Goal: Information Seeking & Learning: Learn about a topic

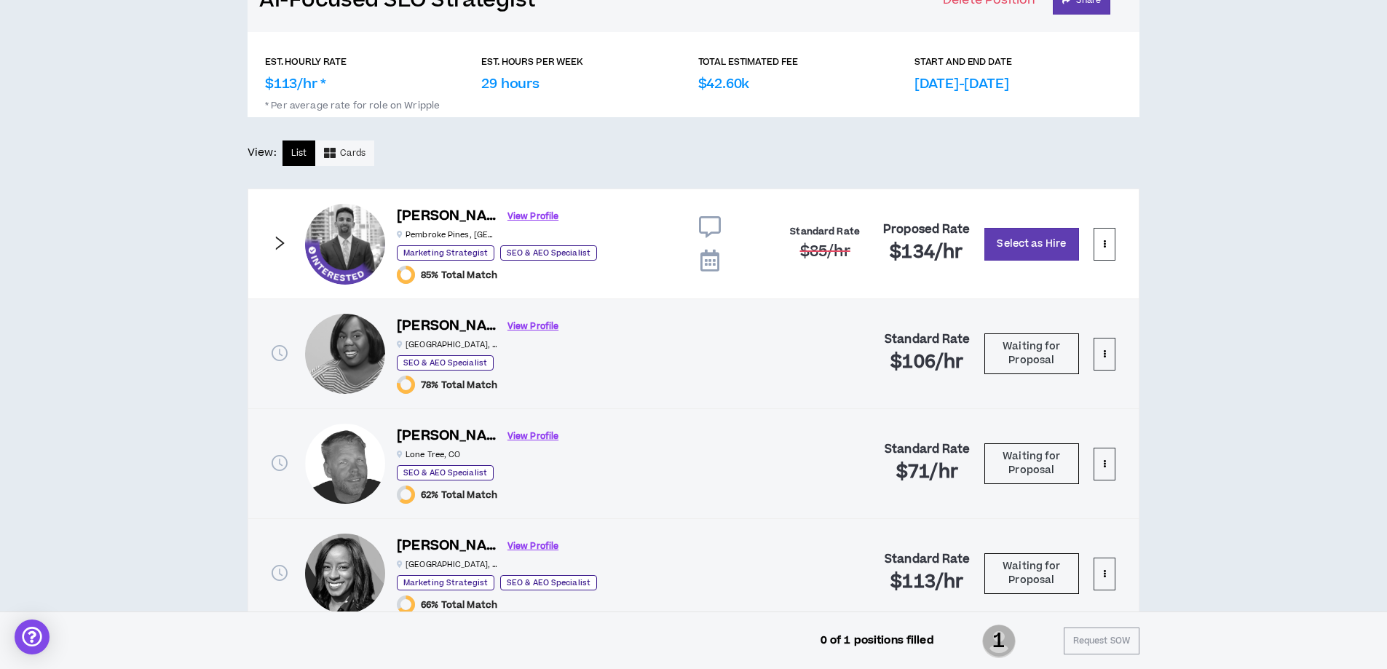
scroll to position [218, 0]
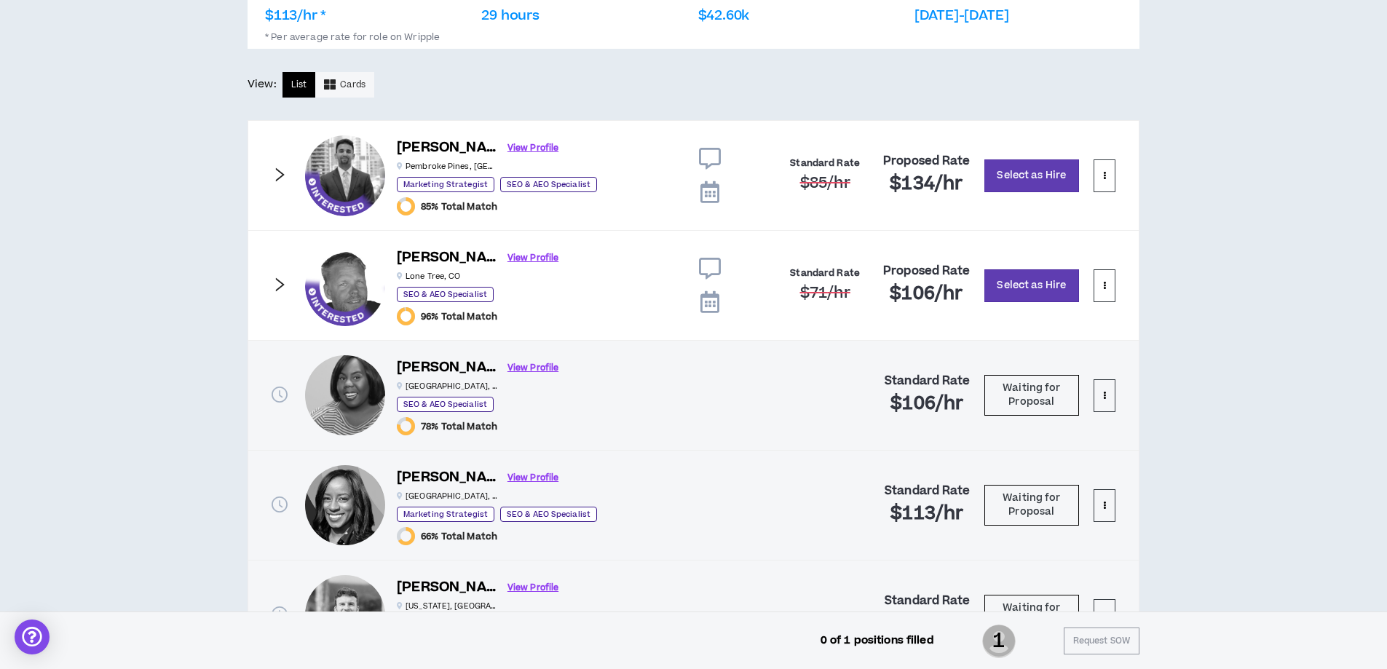
scroll to position [291, 0]
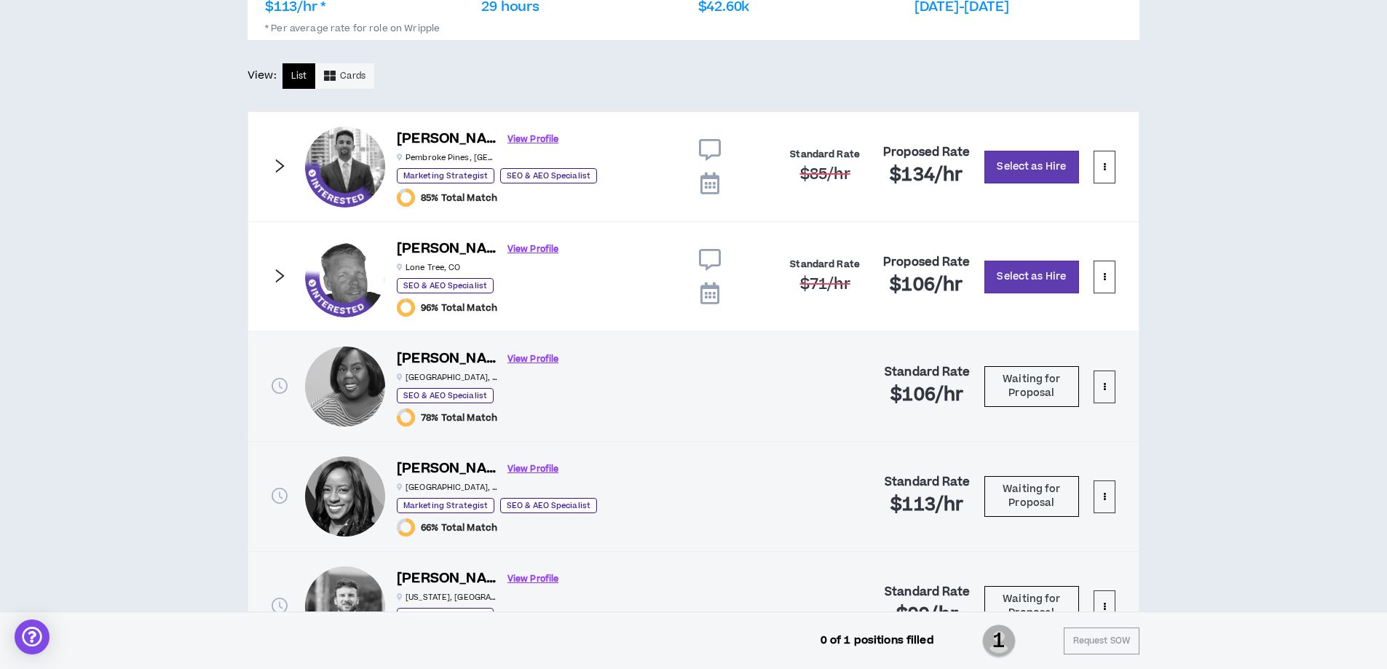
click at [709, 261] on icon at bounding box center [710, 260] width 22 height 22
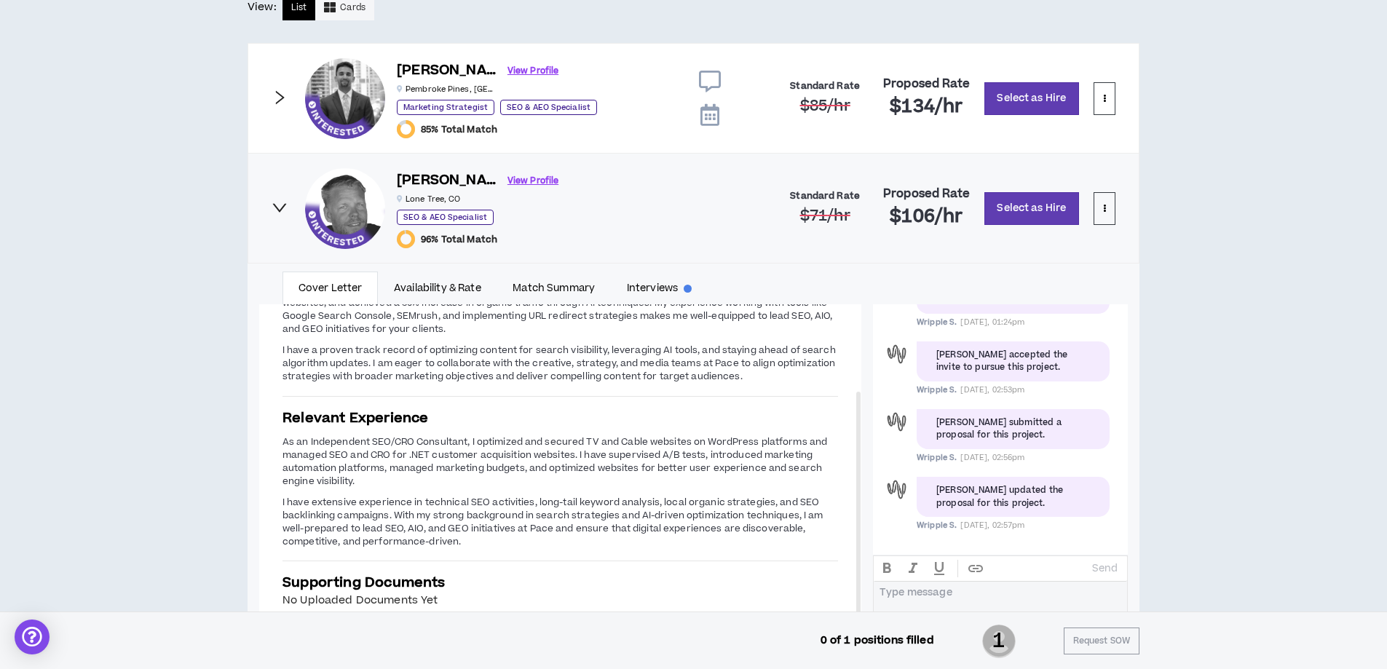
scroll to position [395, 0]
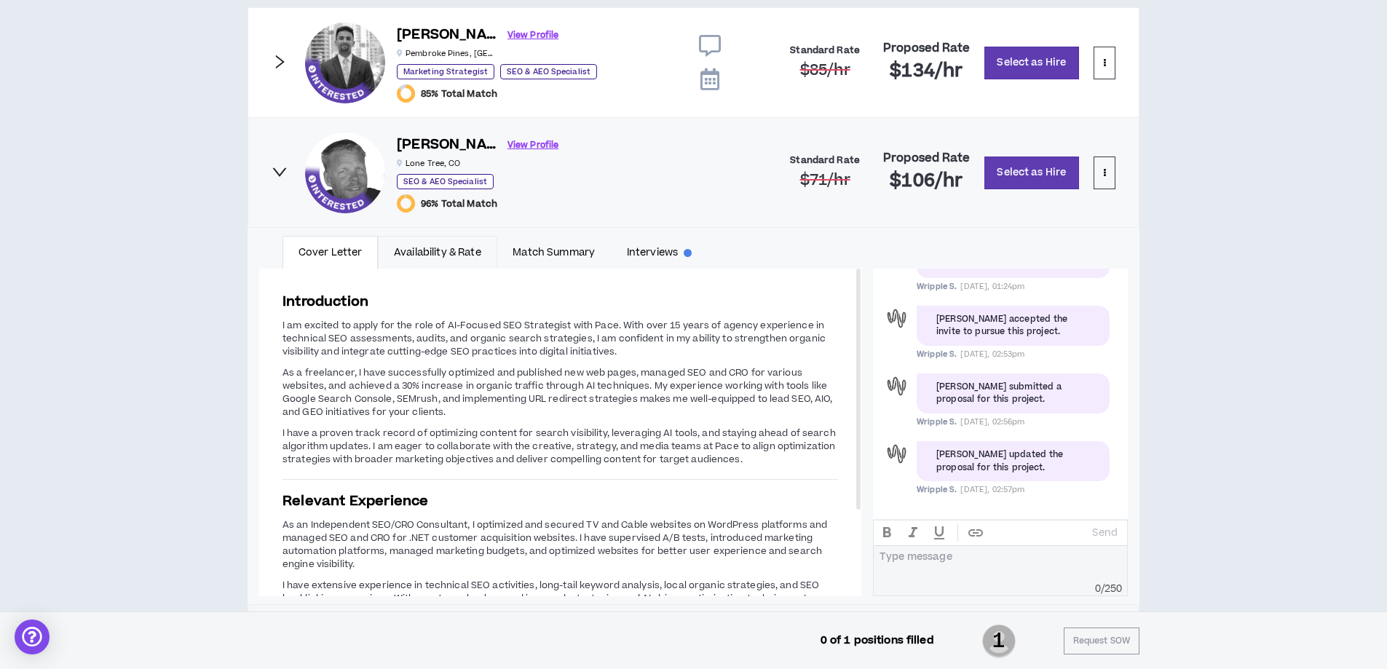
click at [449, 245] on link "Availability & Rate" at bounding box center [437, 252] width 119 height 33
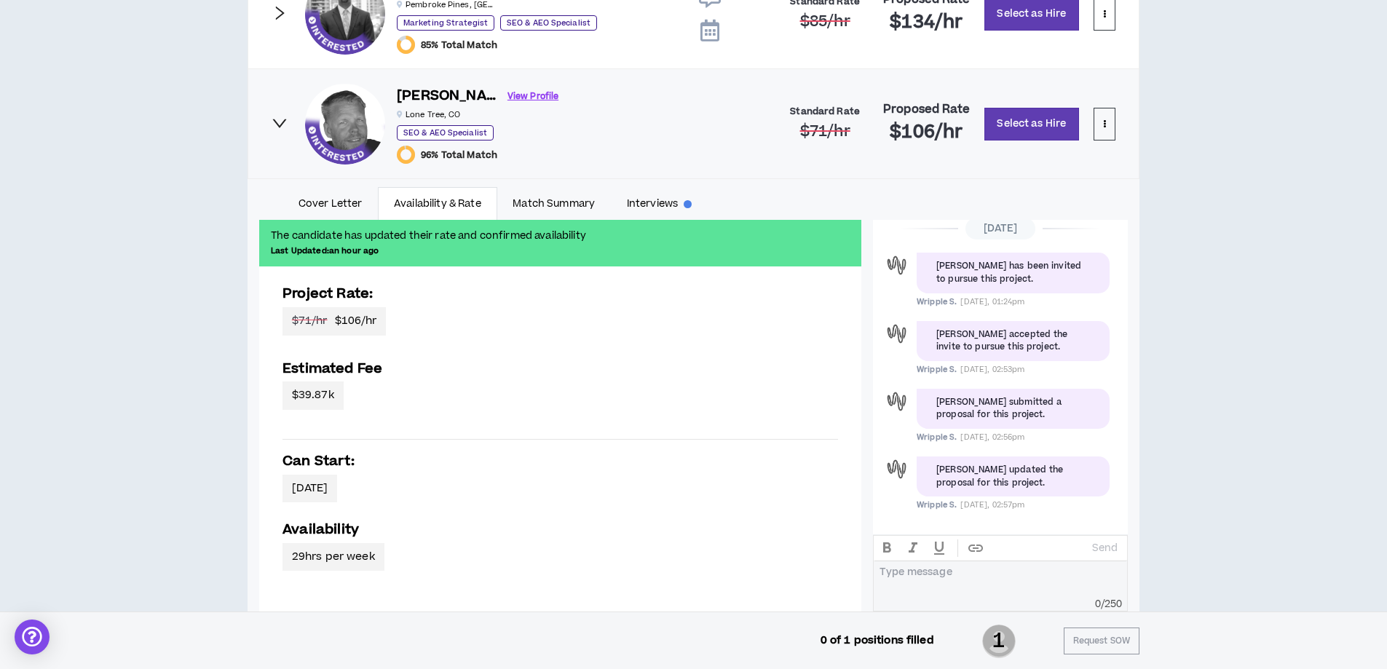
scroll to position [541, 0]
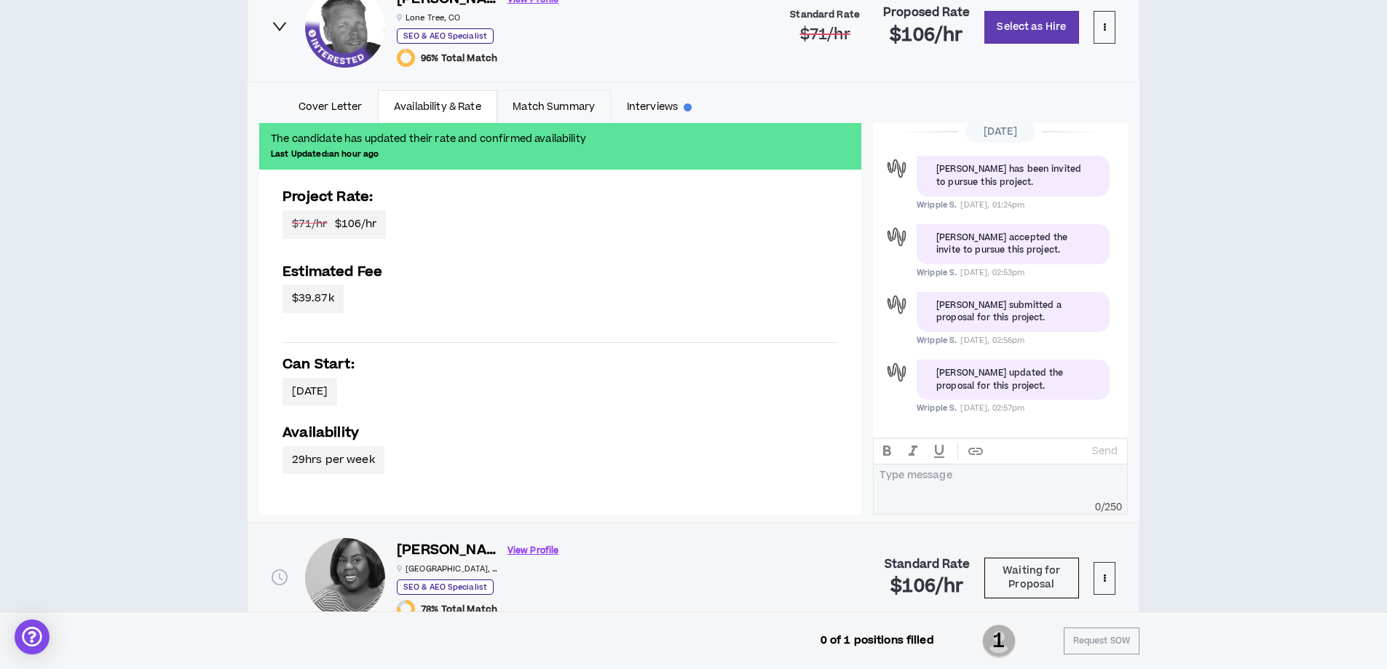
click at [559, 106] on link "Match Summary" at bounding box center [554, 106] width 114 height 33
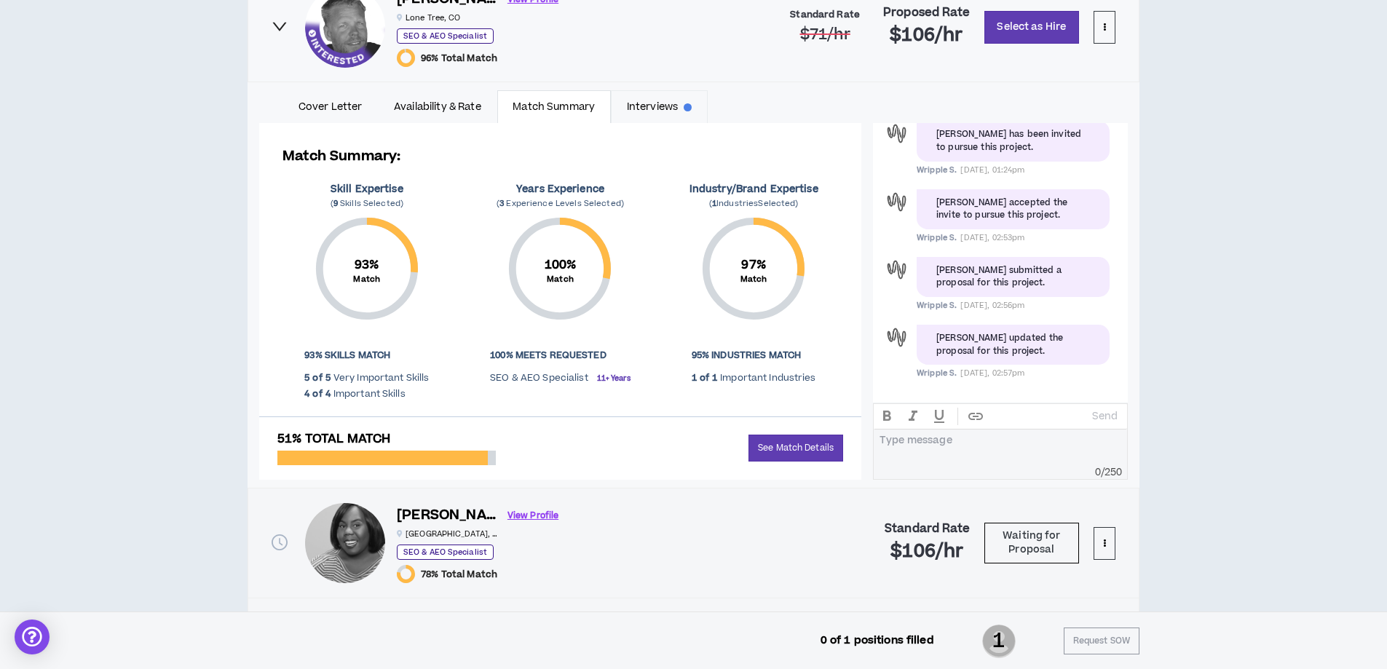
click at [668, 108] on link "Interviews" at bounding box center [659, 106] width 97 height 33
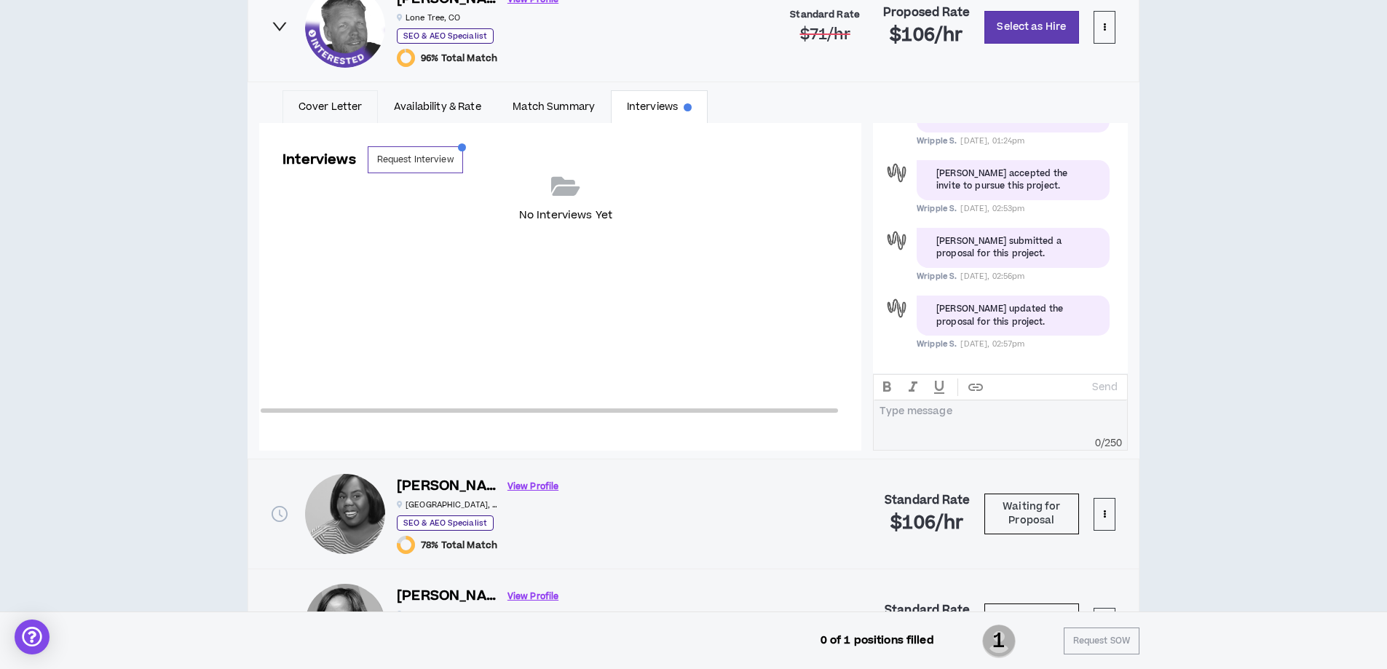
click at [331, 107] on link "Cover Letter" at bounding box center [329, 106] width 95 height 33
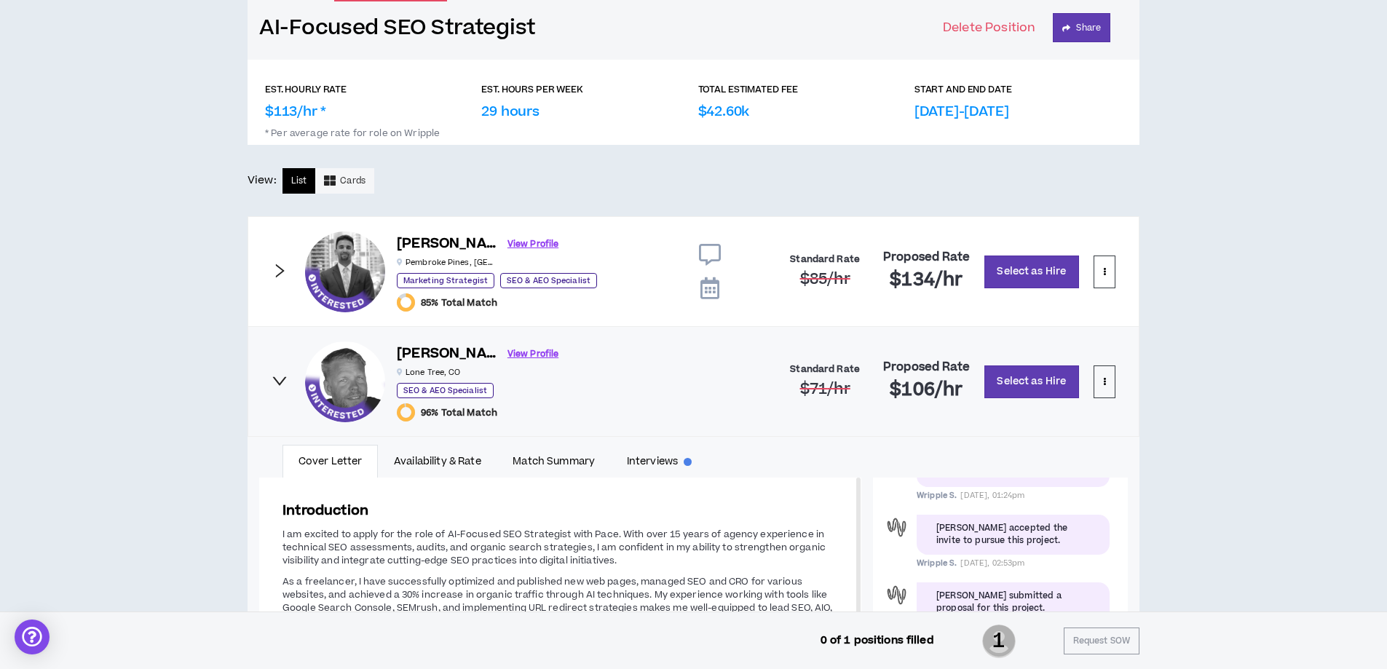
scroll to position [20, 0]
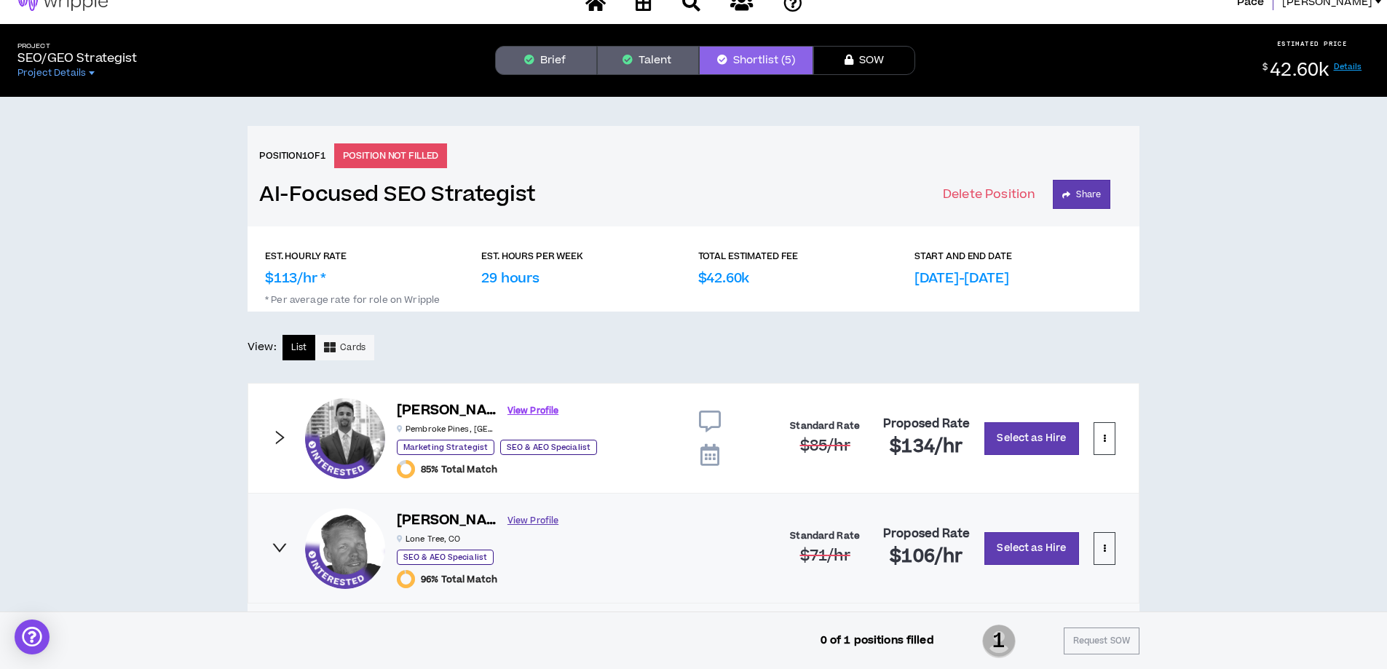
click at [507, 521] on link "View Profile" at bounding box center [532, 520] width 51 height 25
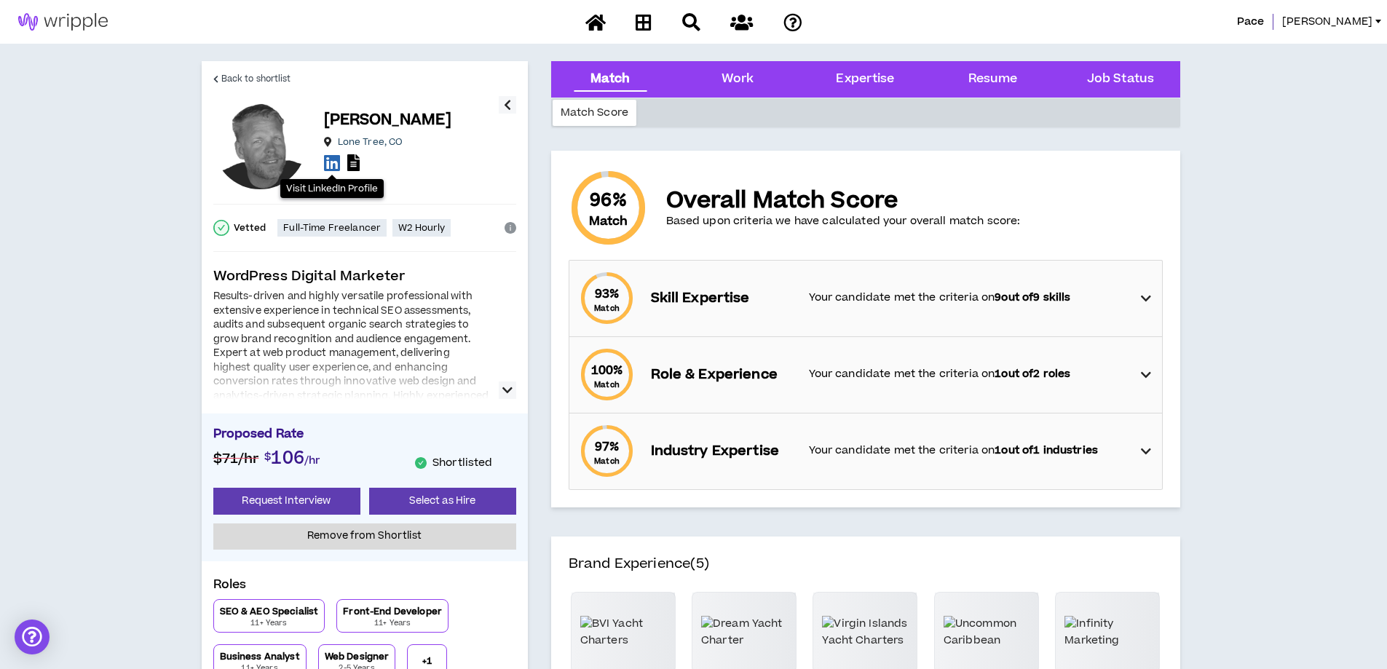
click at [327, 164] on icon at bounding box center [332, 163] width 16 height 18
